Goal: Check status: Check status

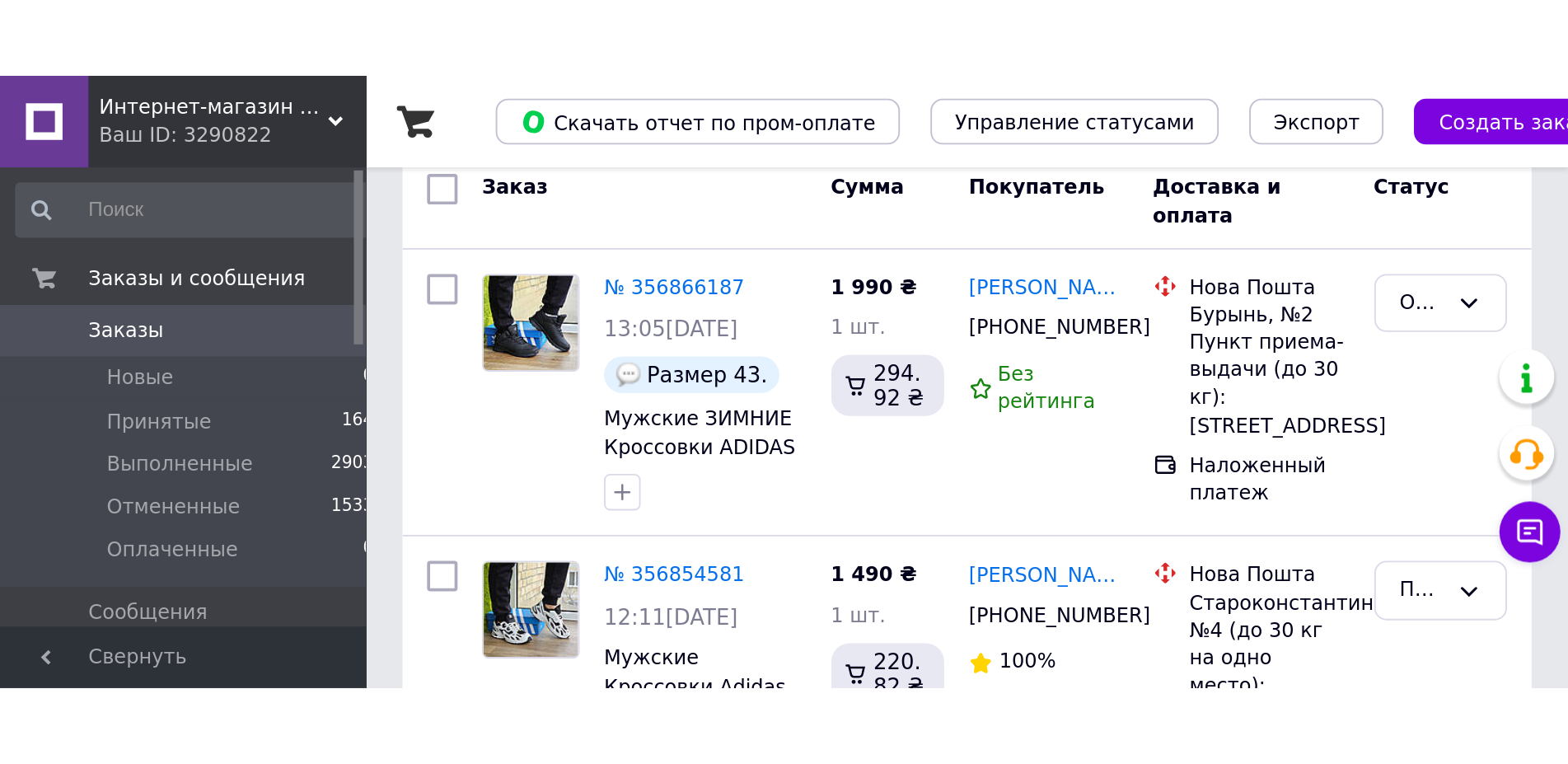
scroll to position [84, 0]
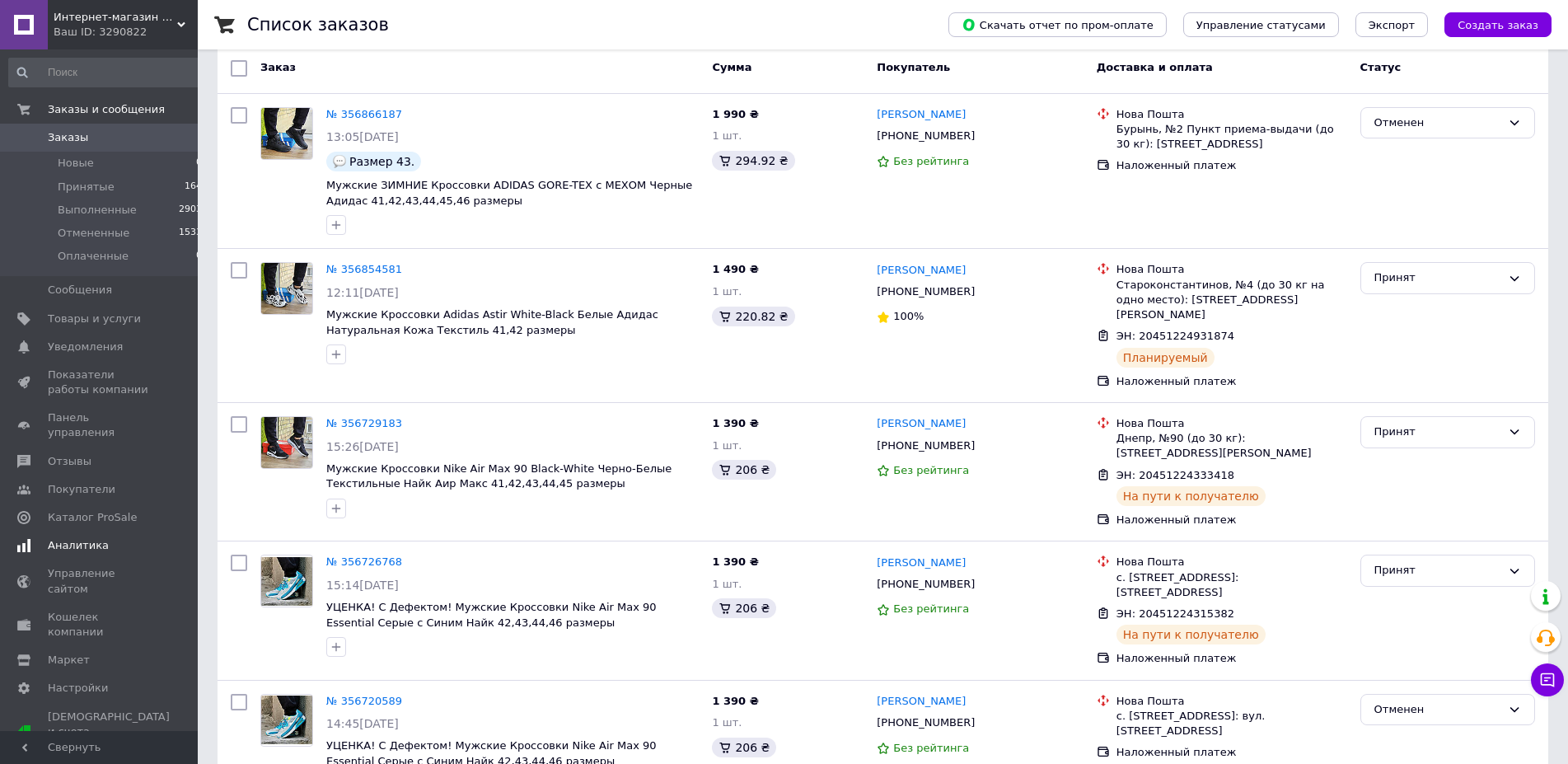
click at [67, 330] on span "Аналитика" at bounding box center [79, 546] width 61 height 15
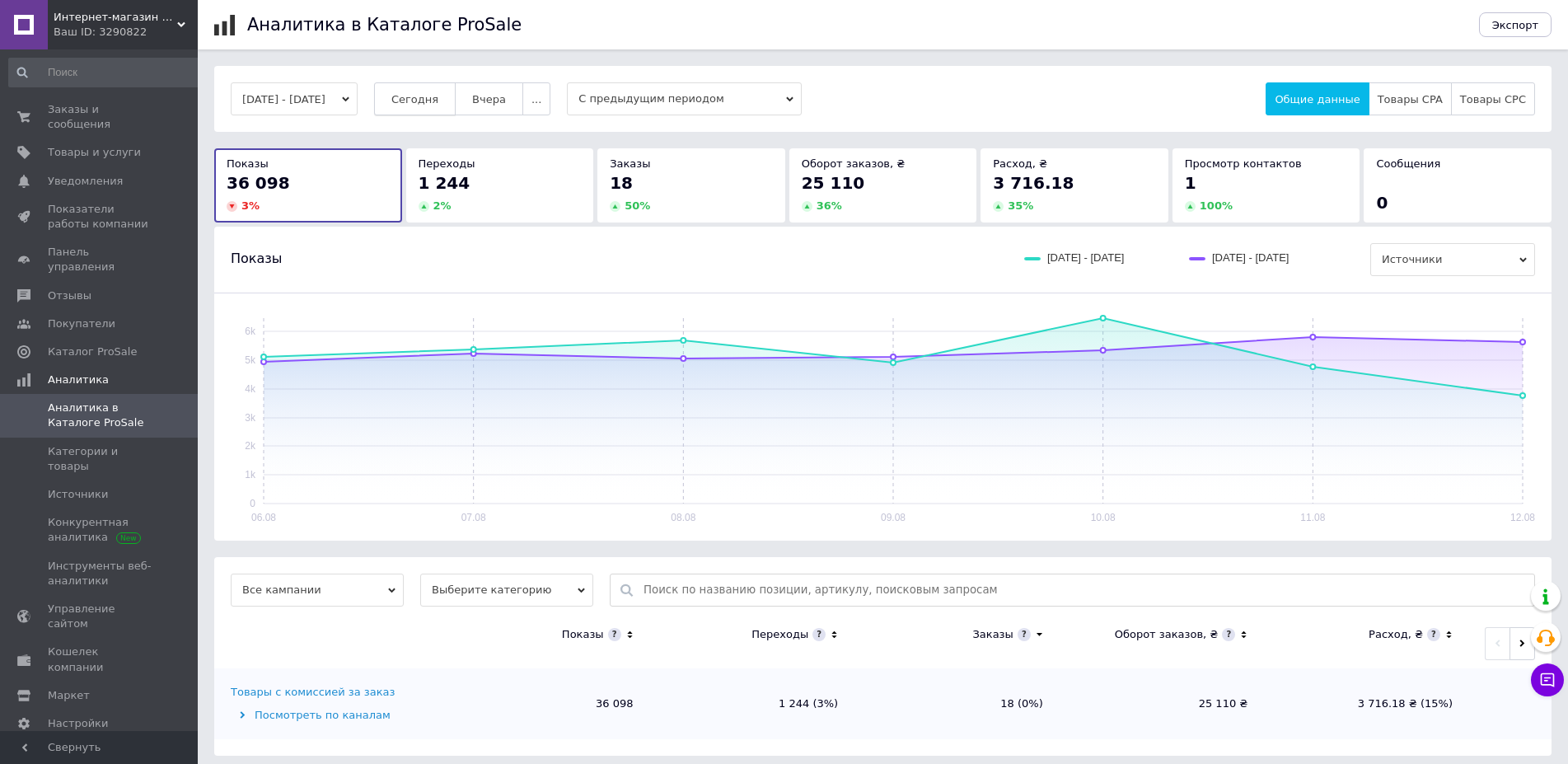
click at [427, 103] on span "Сегодня" at bounding box center [414, 99] width 47 height 12
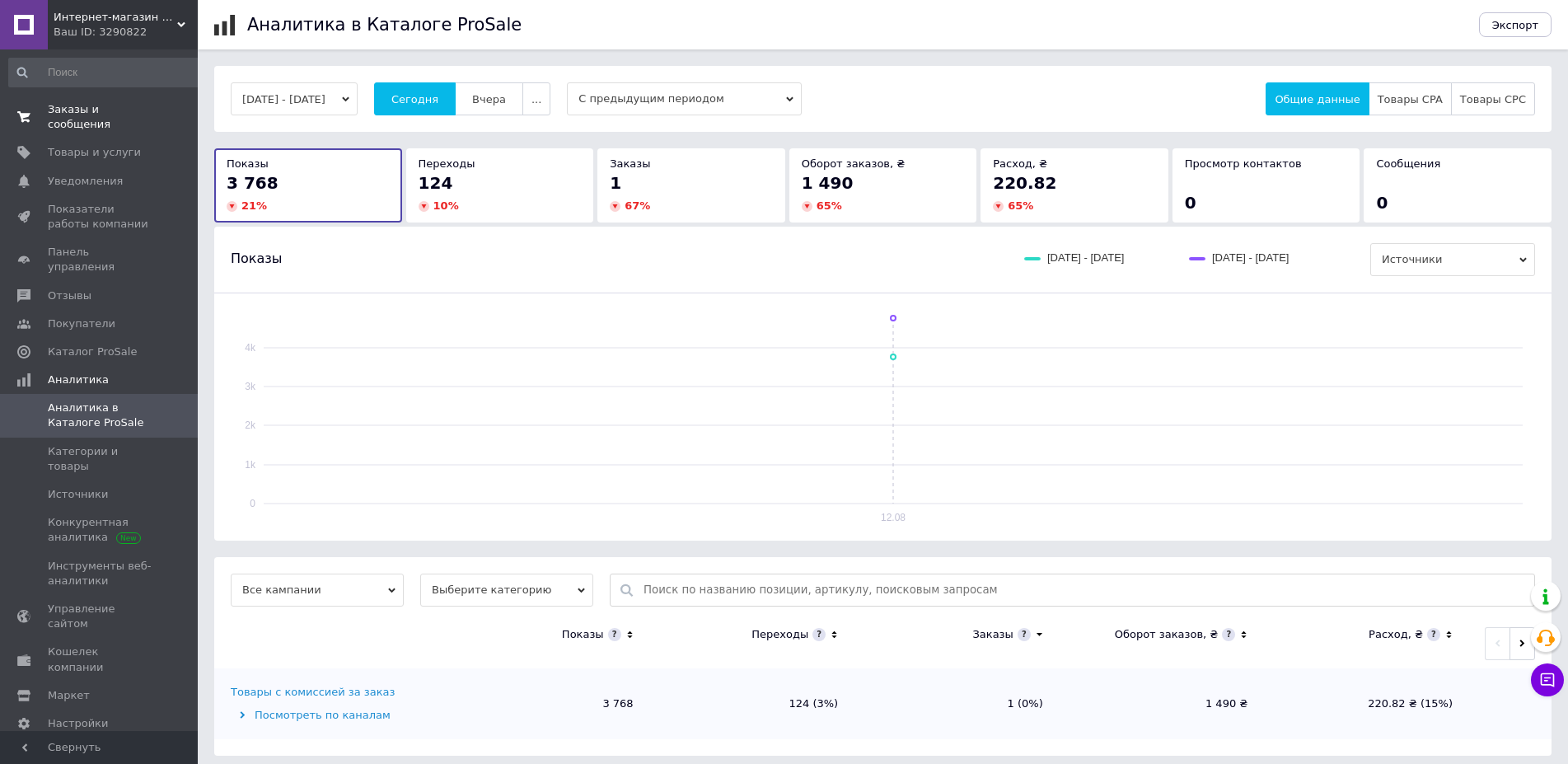
click at [126, 107] on span "Заказы и сообщения" at bounding box center [100, 117] width 105 height 30
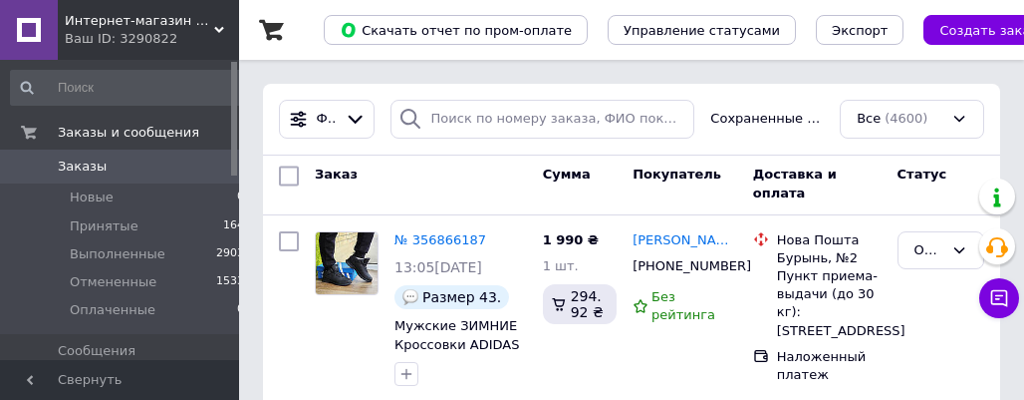
scroll to position [102, 0]
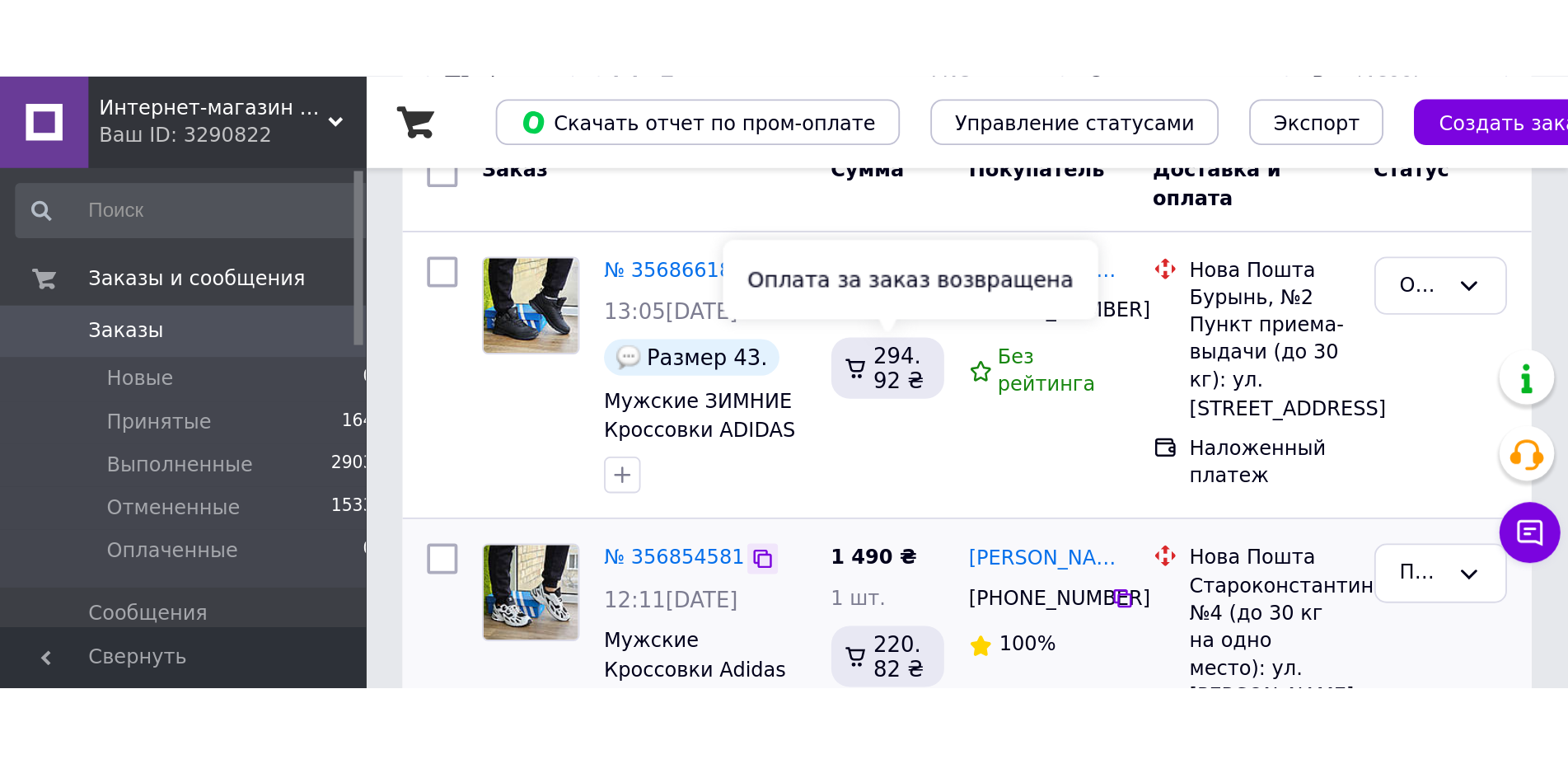
scroll to position [168, 0]
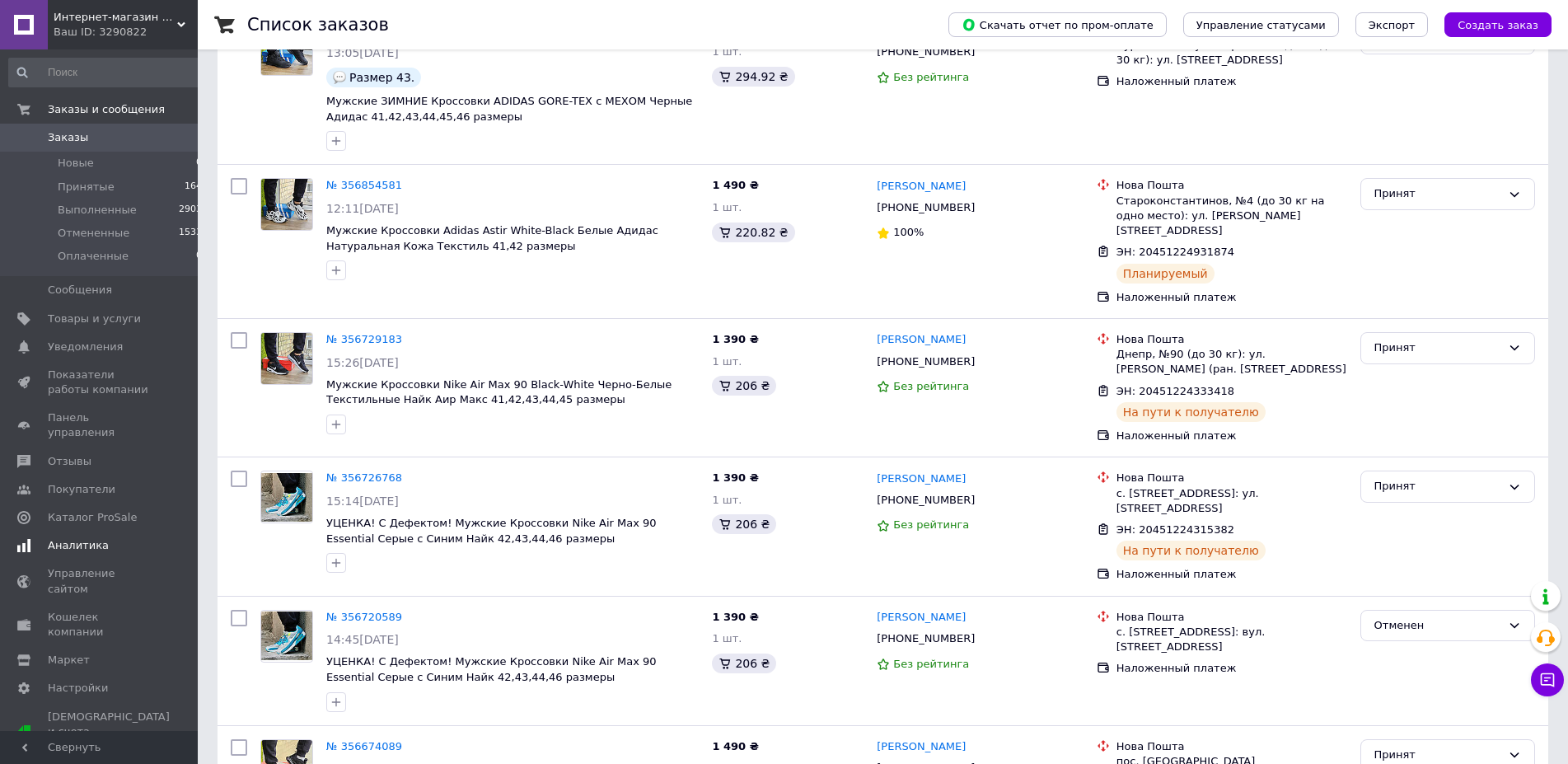
click at [81, 330] on span "Аналитика" at bounding box center [79, 546] width 61 height 15
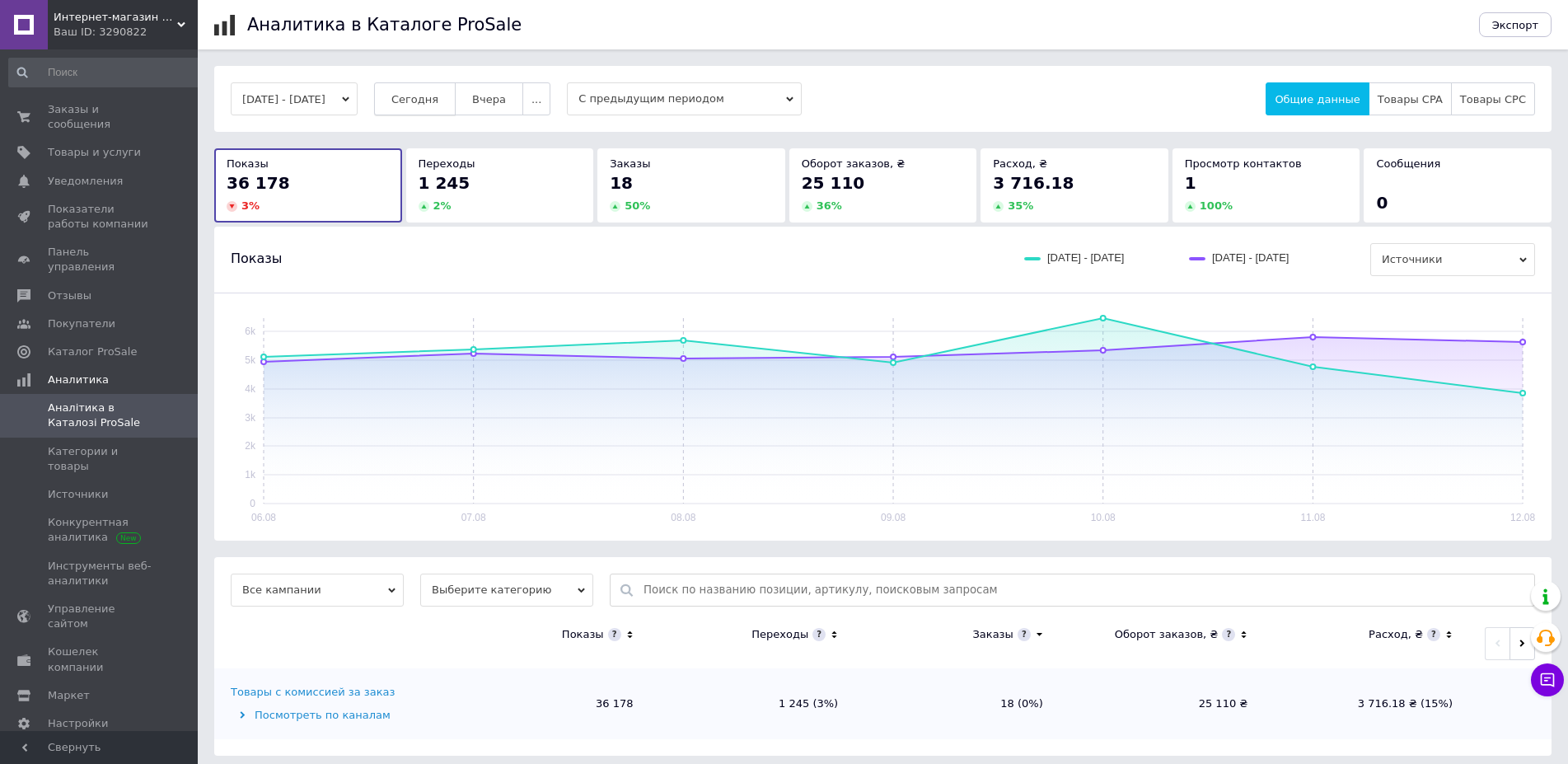
click at [437, 102] on span "Сегодня" at bounding box center [414, 99] width 47 height 12
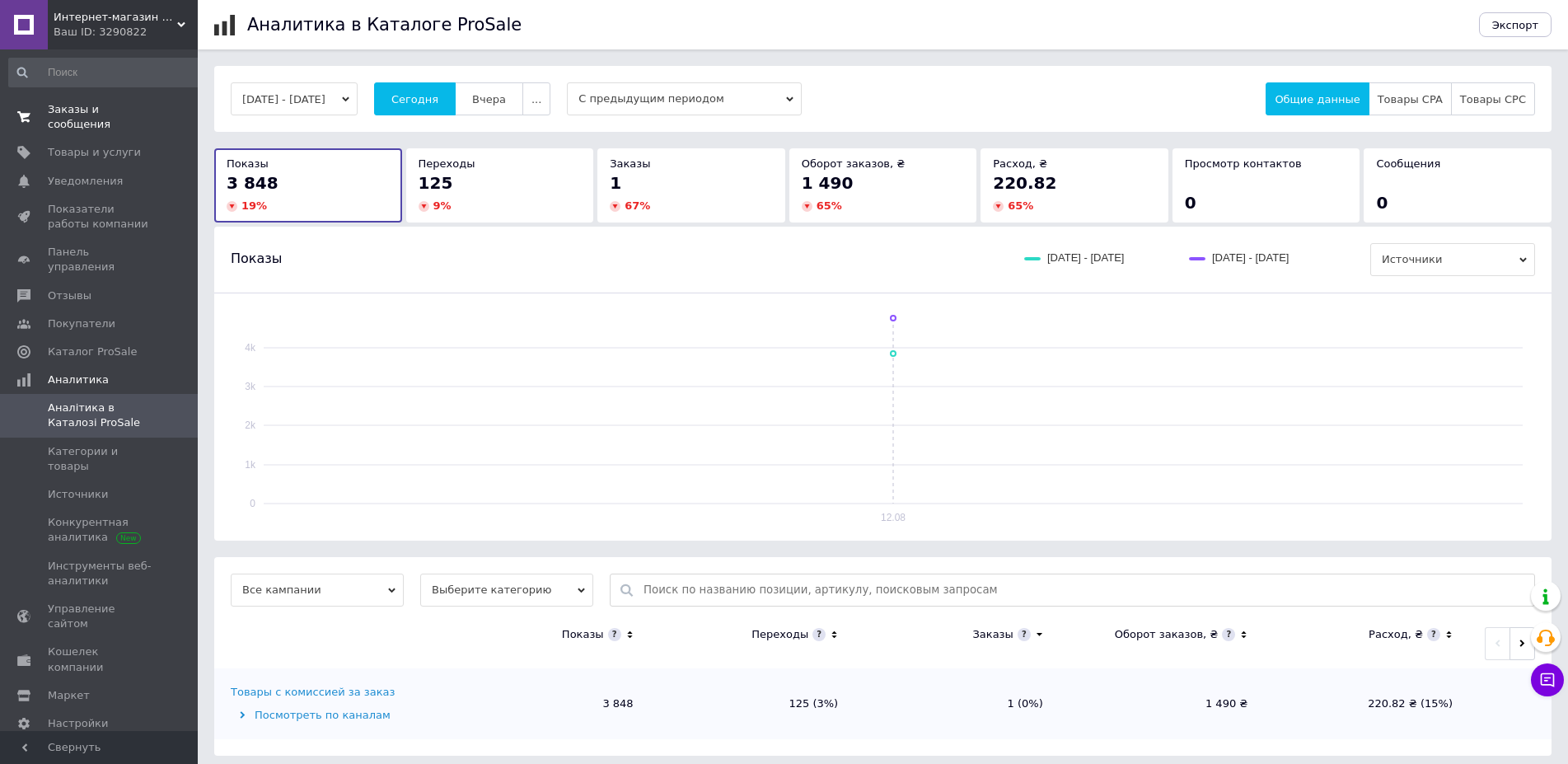
click at [153, 107] on span "0 0" at bounding box center [174, 117] width 45 height 30
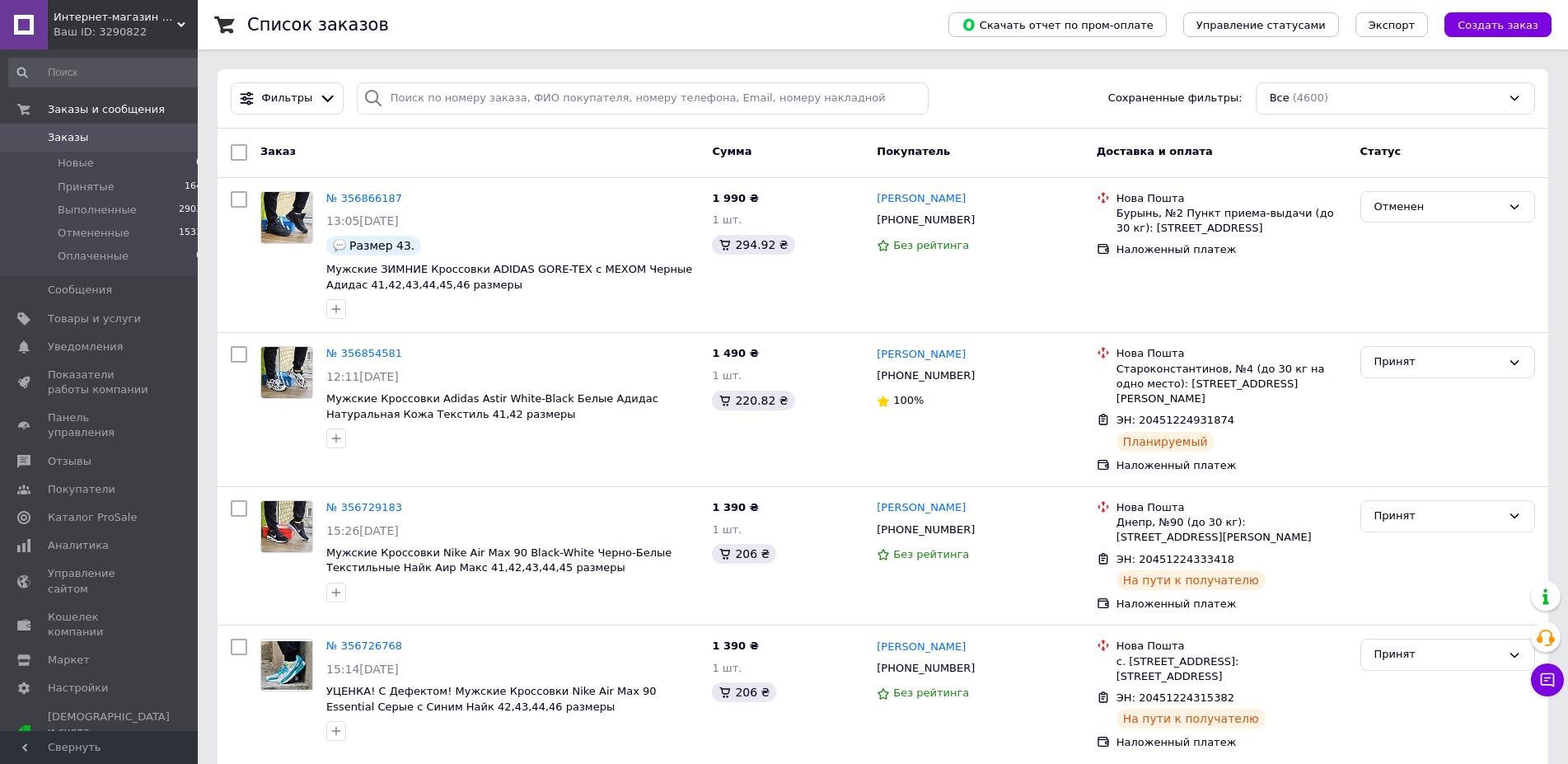
click at [95, 330] on span "Аналитика" at bounding box center [79, 546] width 61 height 15
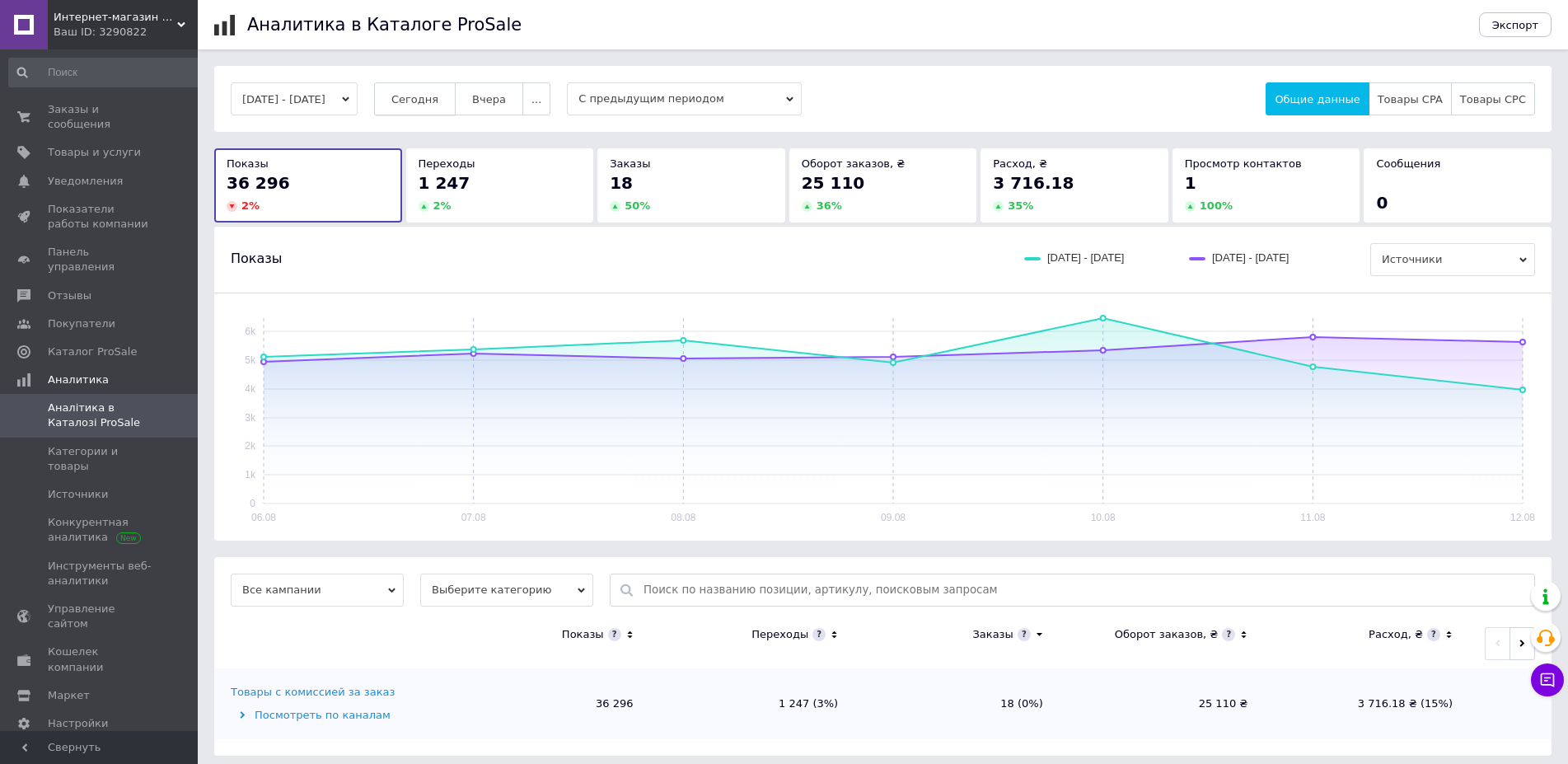
click at [426, 95] on span "Сегодня" at bounding box center [414, 99] width 47 height 12
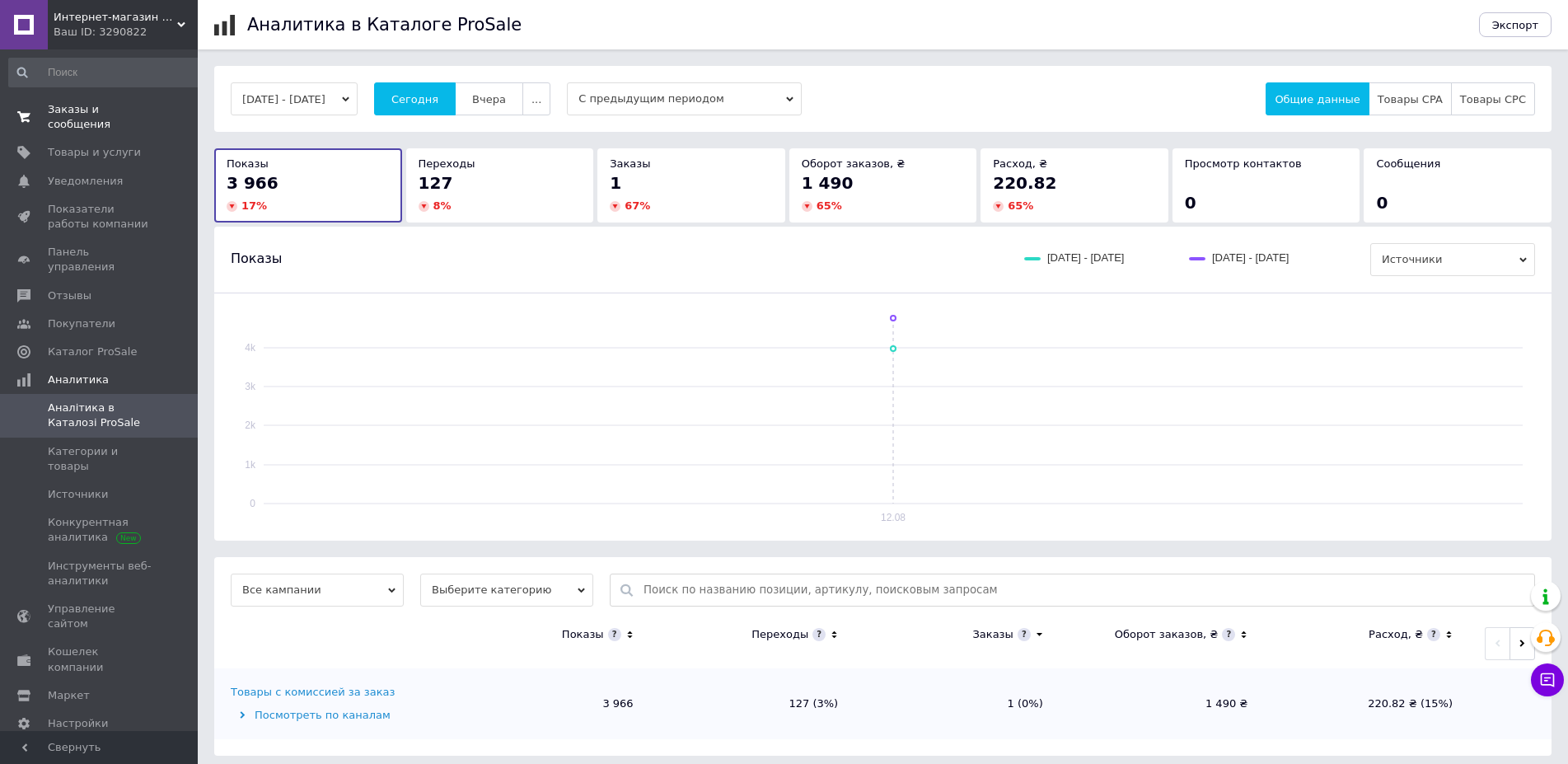
click at [150, 108] on span "Заказы и сообщения" at bounding box center [100, 117] width 105 height 30
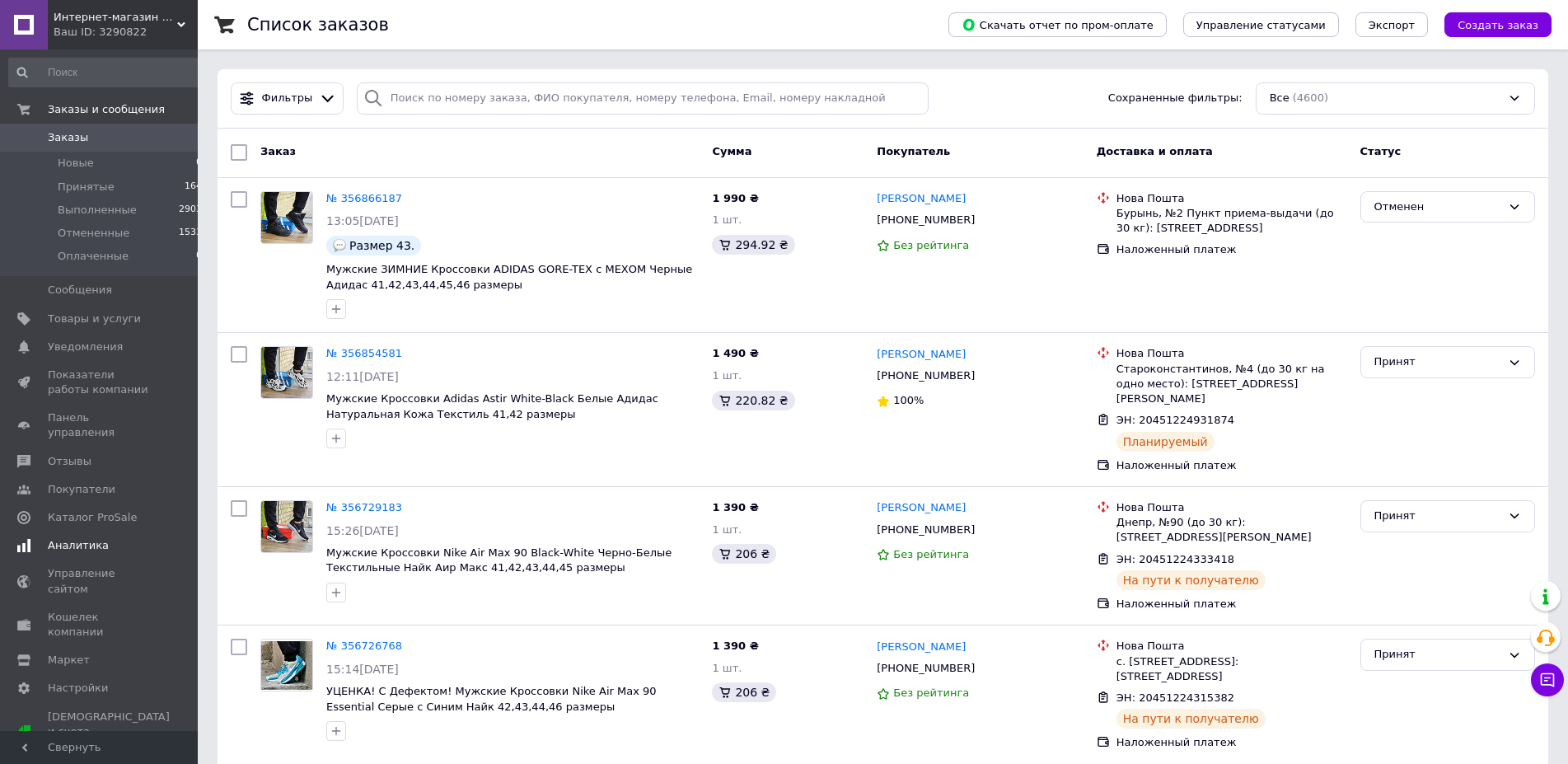
click at [84, 330] on span "Аналитика" at bounding box center [79, 546] width 61 height 15
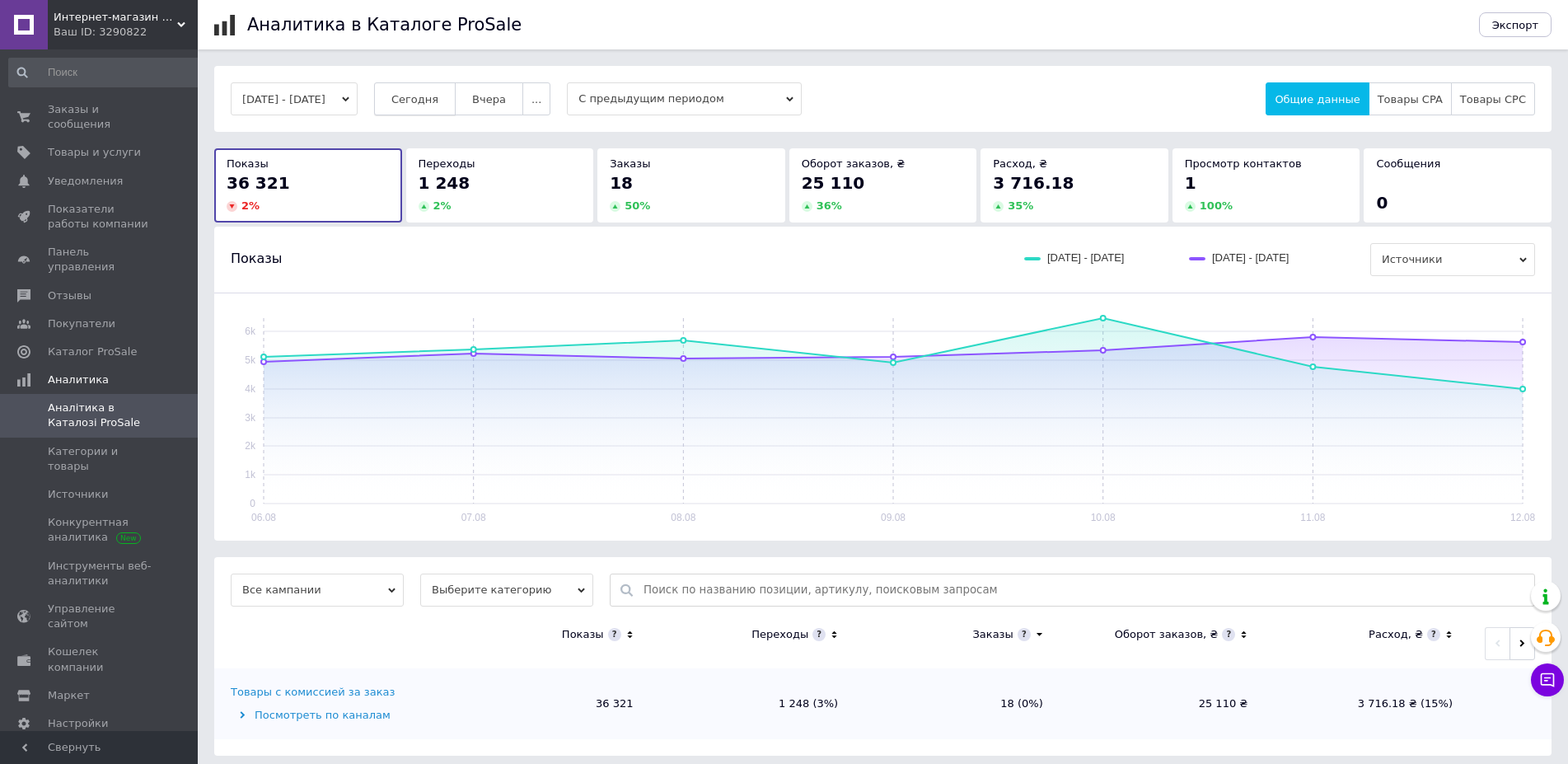
click at [432, 98] on span "Сегодня" at bounding box center [414, 99] width 47 height 12
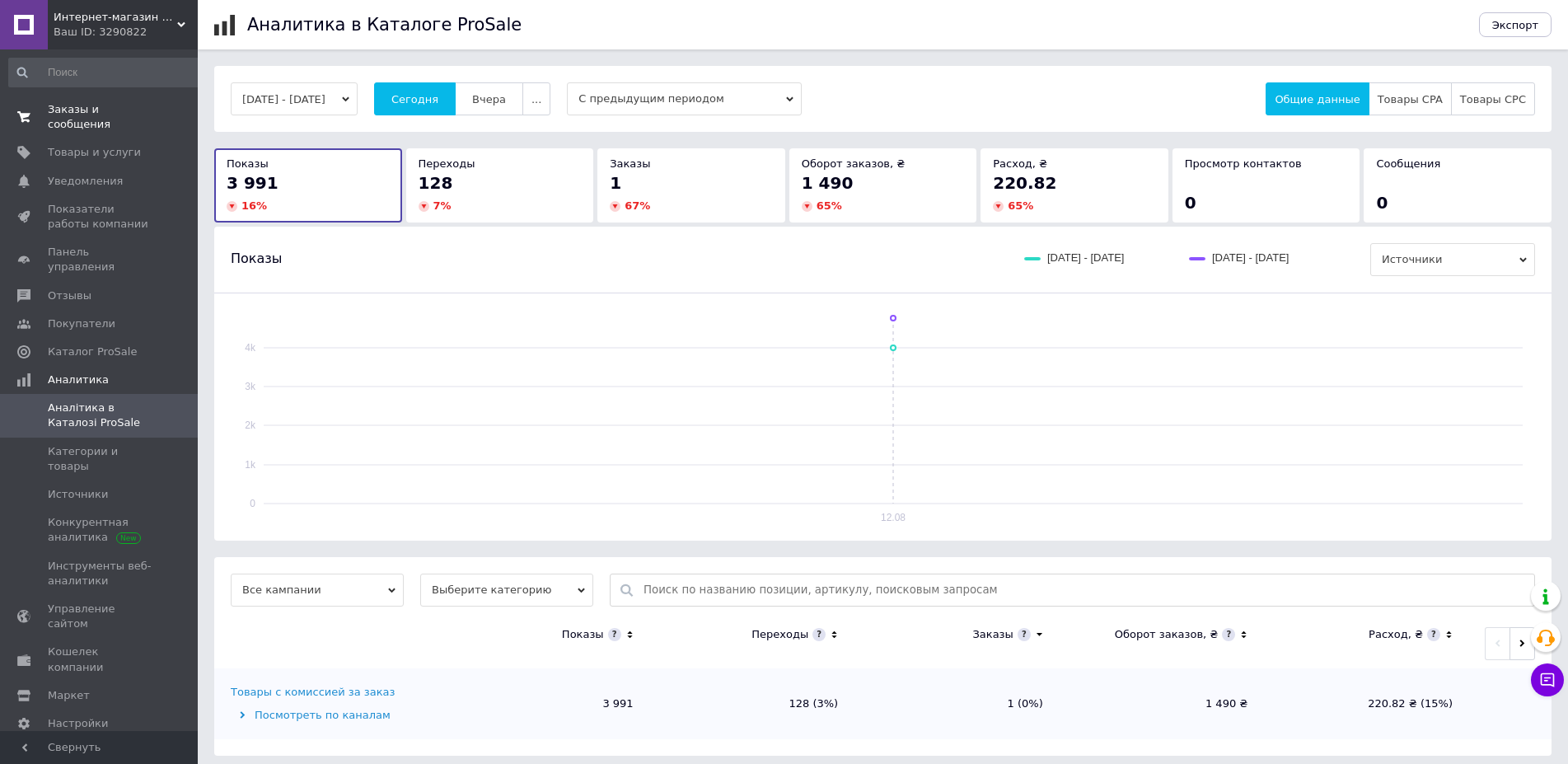
click at [141, 110] on span "Заказы и сообщения" at bounding box center [100, 117] width 105 height 30
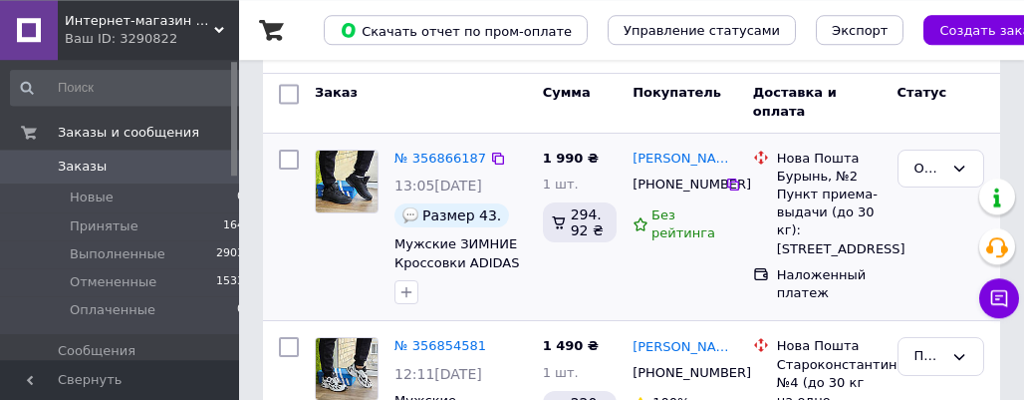
scroll to position [102, 0]
